Goal: Use online tool/utility: Utilize a website feature to perform a specific function

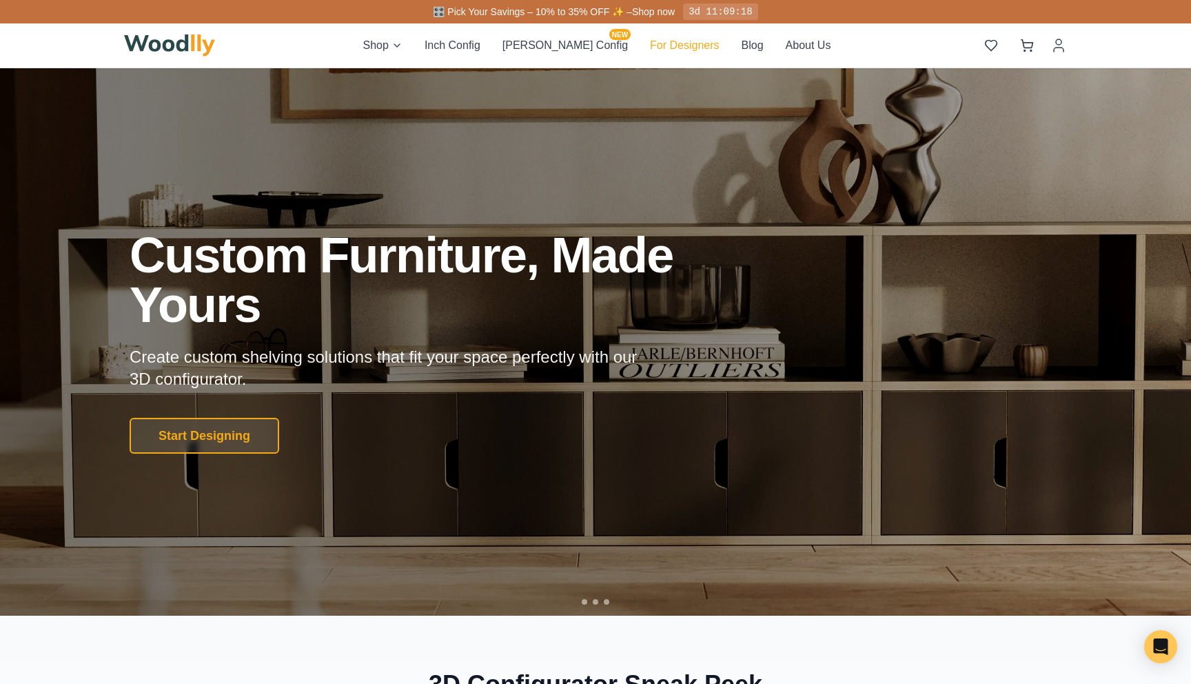
click at [665, 48] on button "For Designers" at bounding box center [684, 45] width 69 height 17
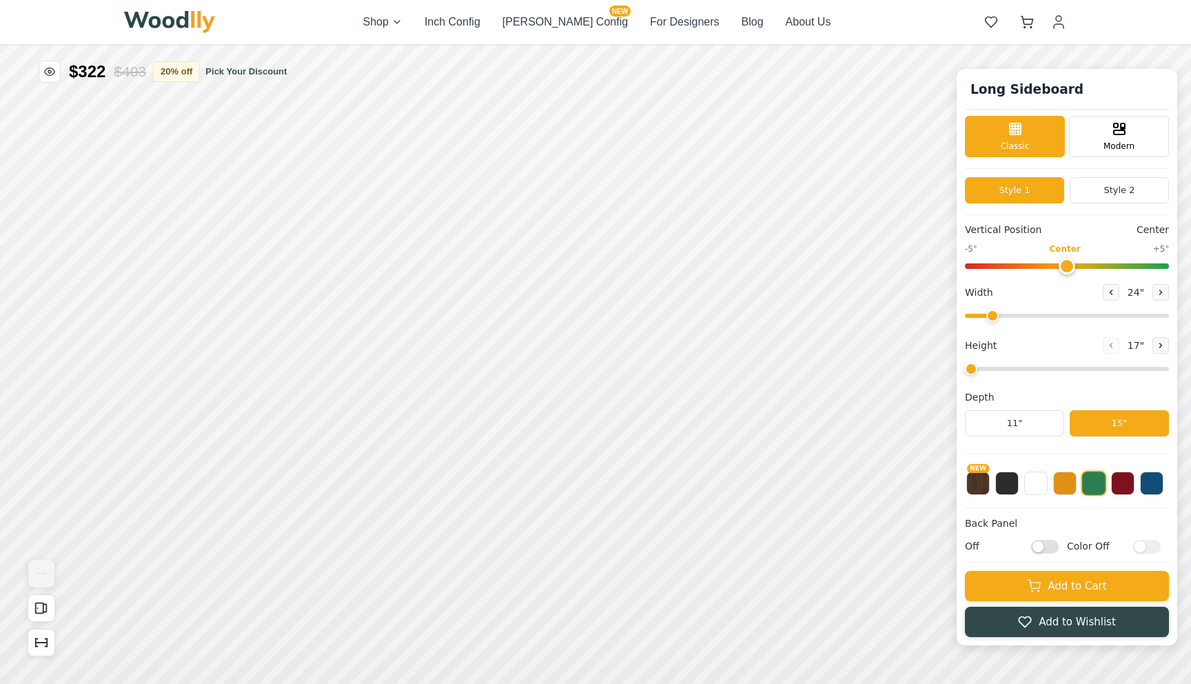
type input "-5"
type input "32"
type input "5"
type input "-5"
type input "32"
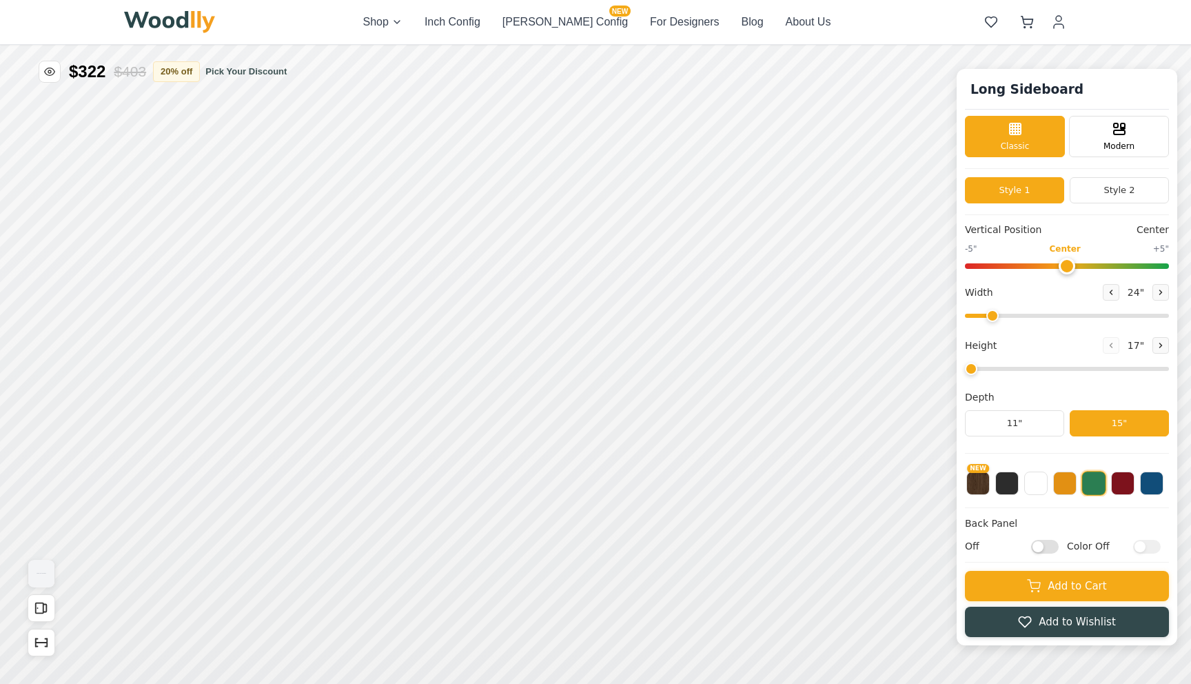
type input "5"
